Goal: Transaction & Acquisition: Purchase product/service

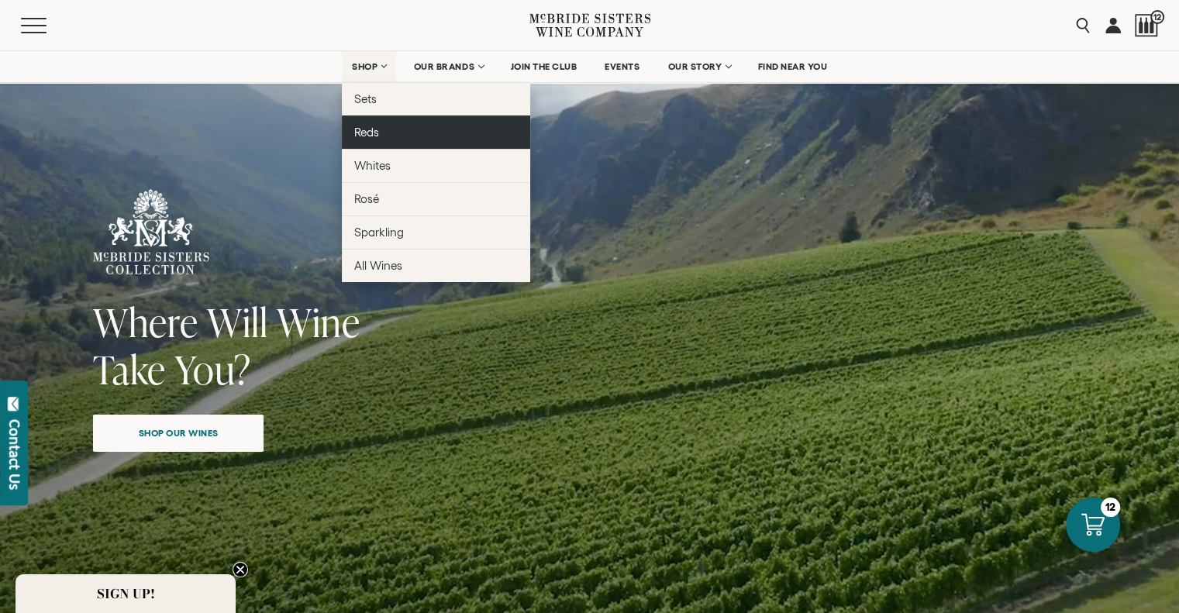
click at [391, 131] on link "Reds" at bounding box center [436, 131] width 188 height 33
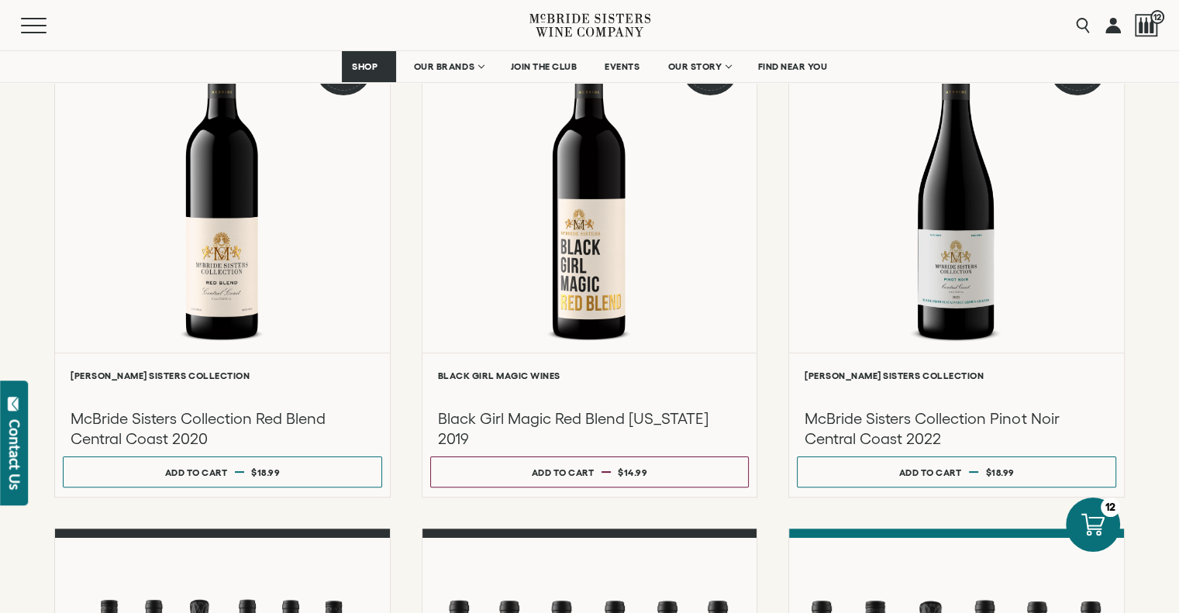
scroll to position [238, 0]
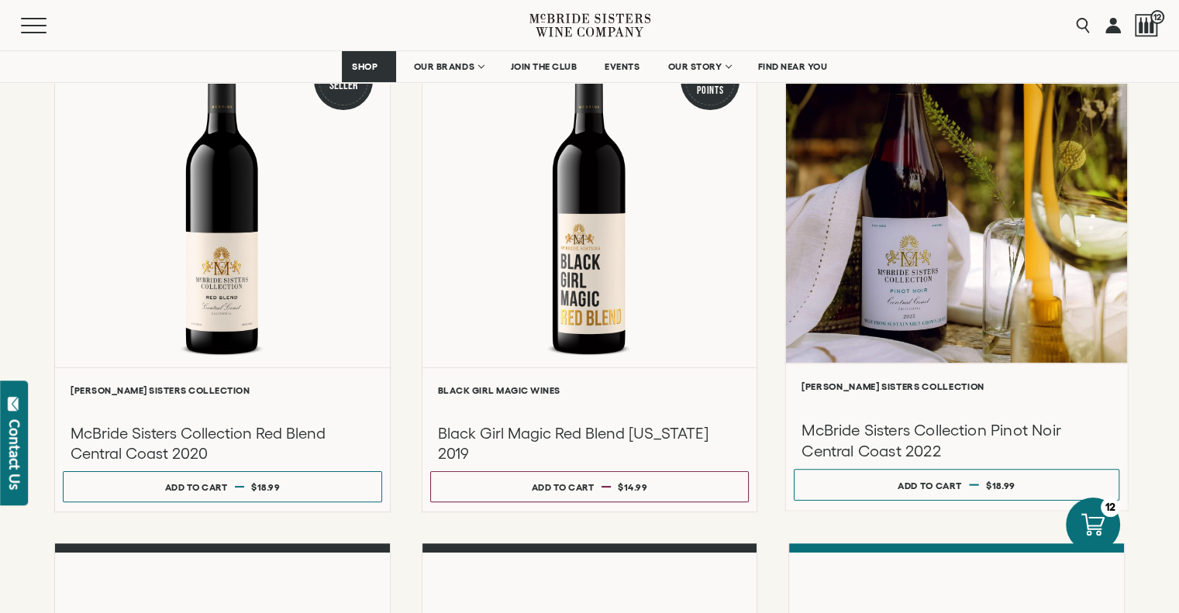
click at [872, 260] on div at bounding box center [956, 198] width 341 height 330
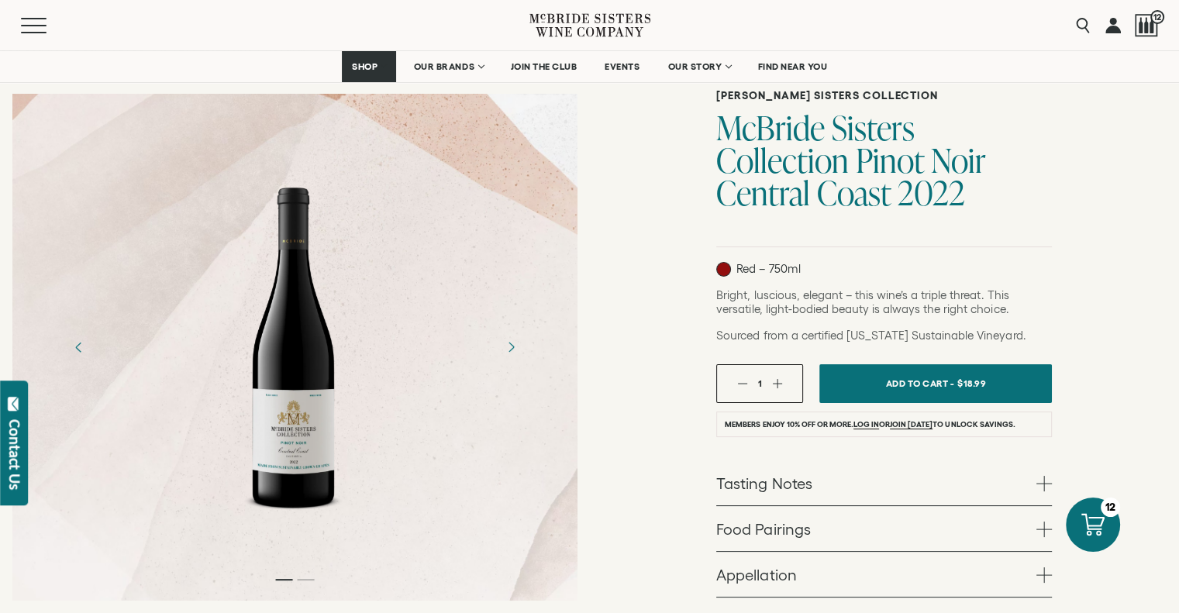
scroll to position [111, 0]
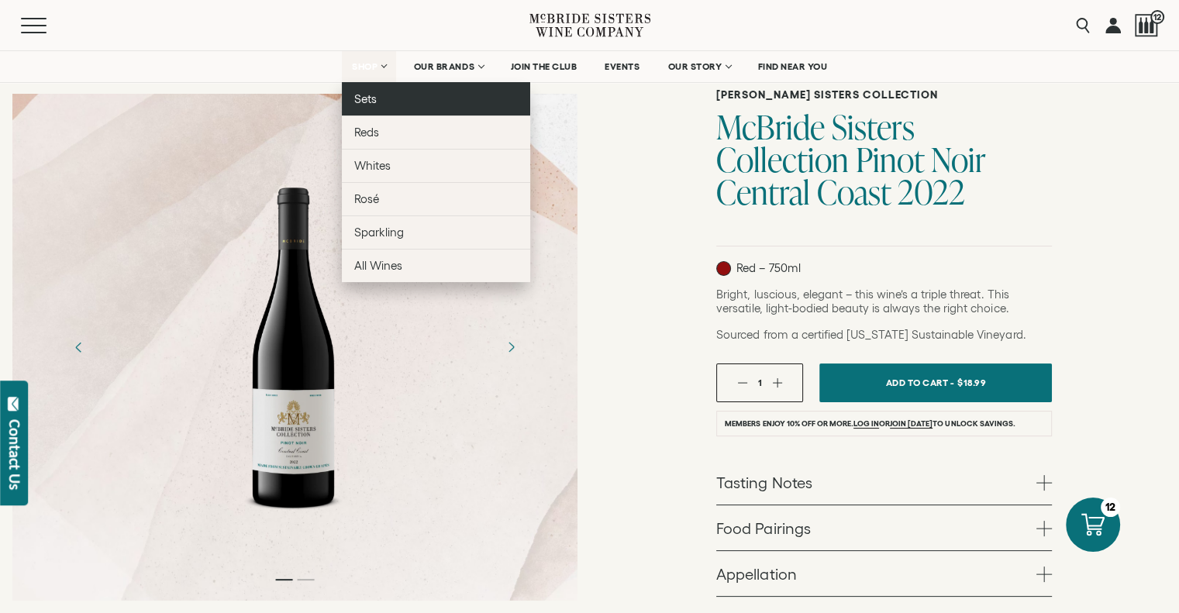
click at [391, 97] on link "Sets" at bounding box center [436, 98] width 188 height 33
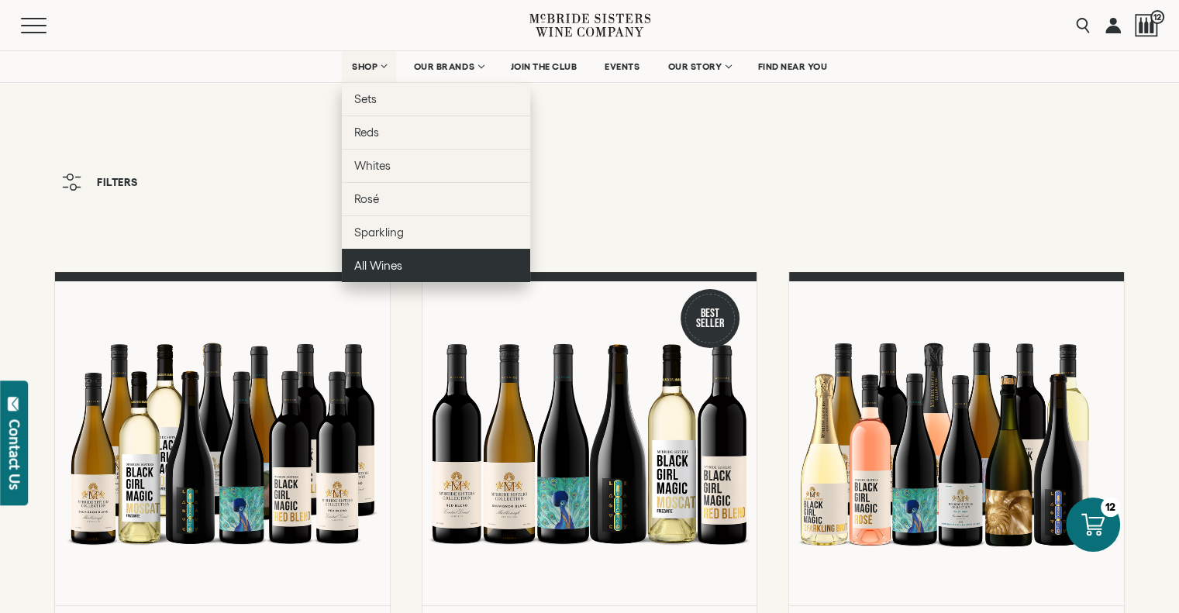
click at [398, 263] on span "All Wines" at bounding box center [378, 265] width 48 height 13
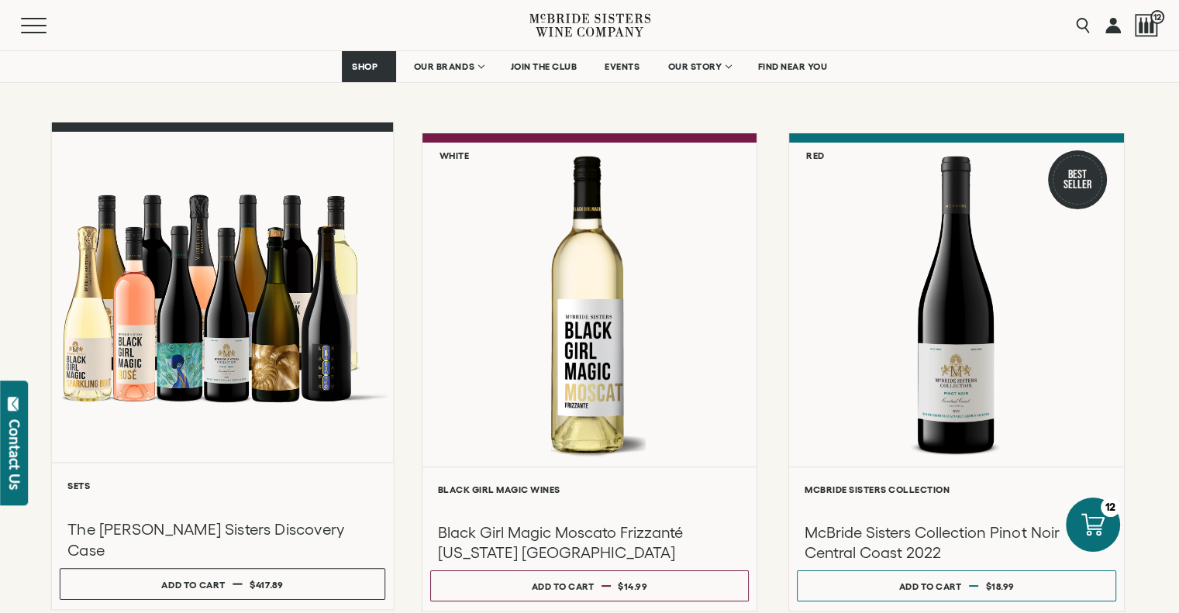
scroll to position [129, 0]
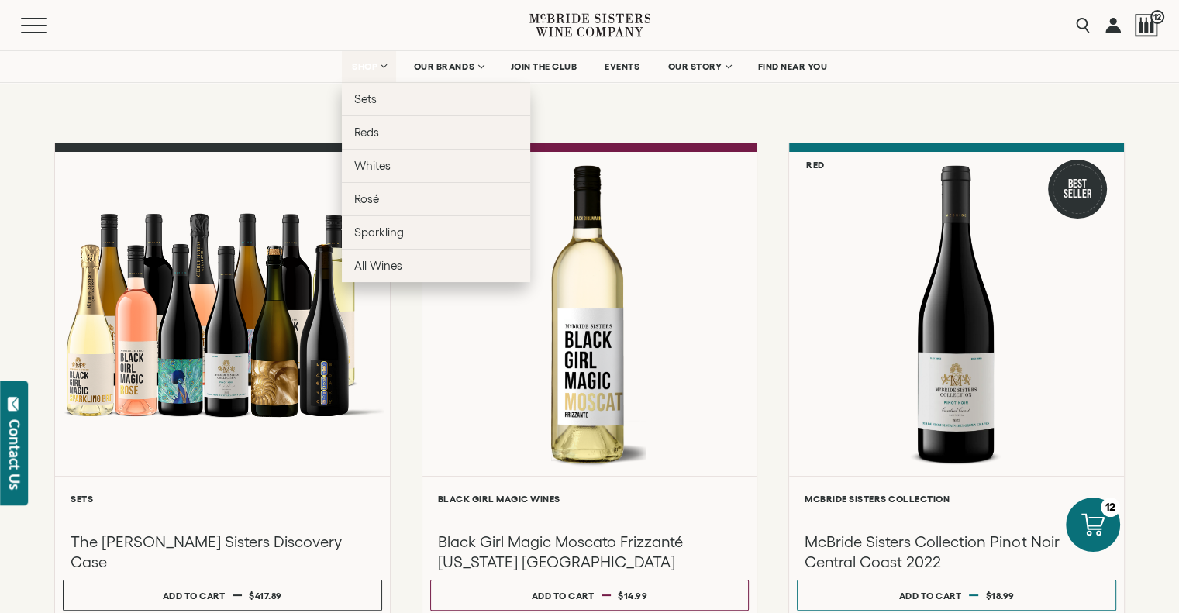
click at [357, 61] on span "SHOP" at bounding box center [365, 66] width 26 height 11
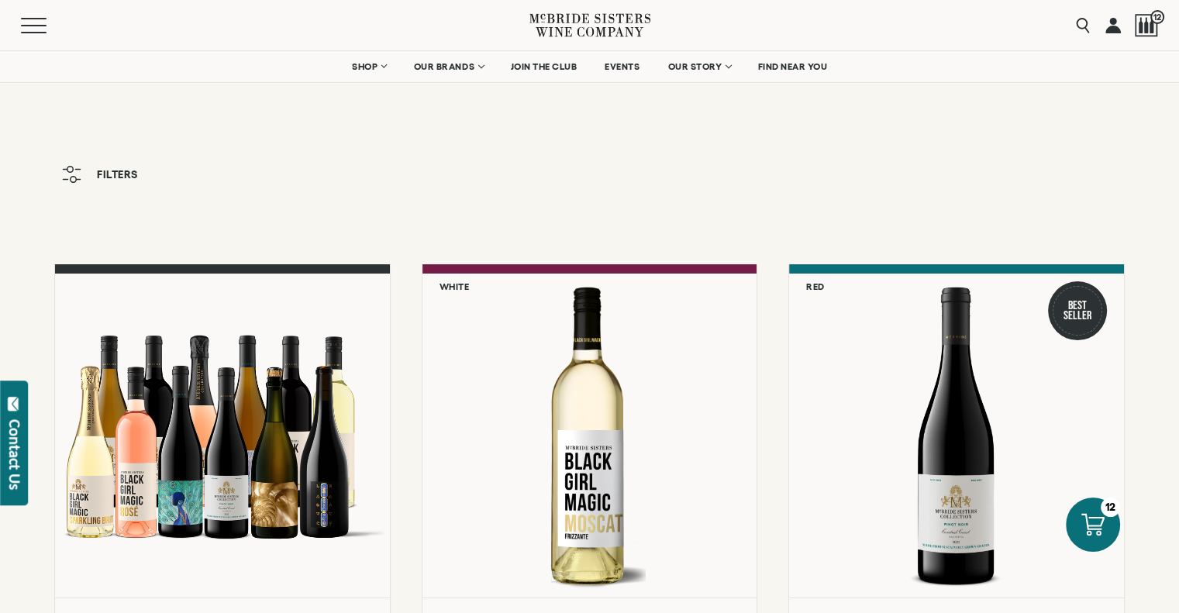
scroll to position [3, 0]
